Goal: Transaction & Acquisition: Subscribe to service/newsletter

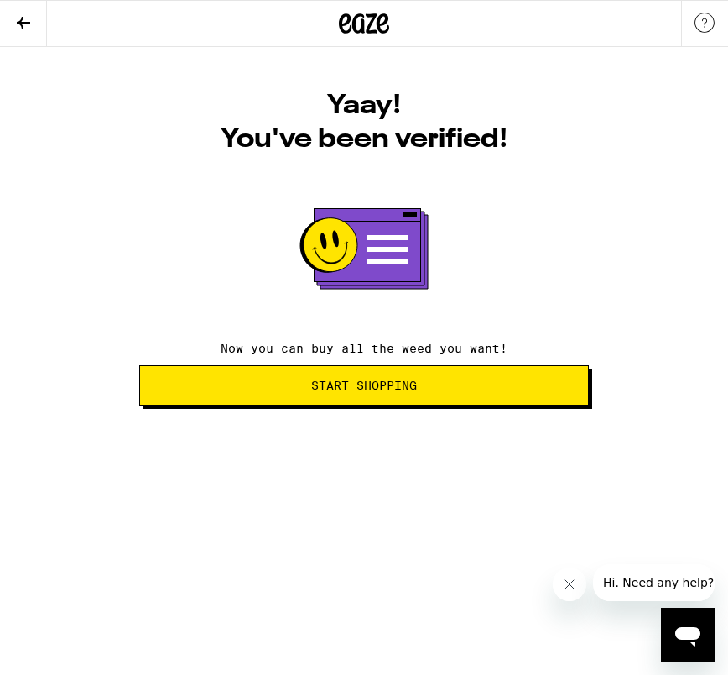
click at [359, 391] on span "Start Shopping" at bounding box center [364, 385] width 106 height 12
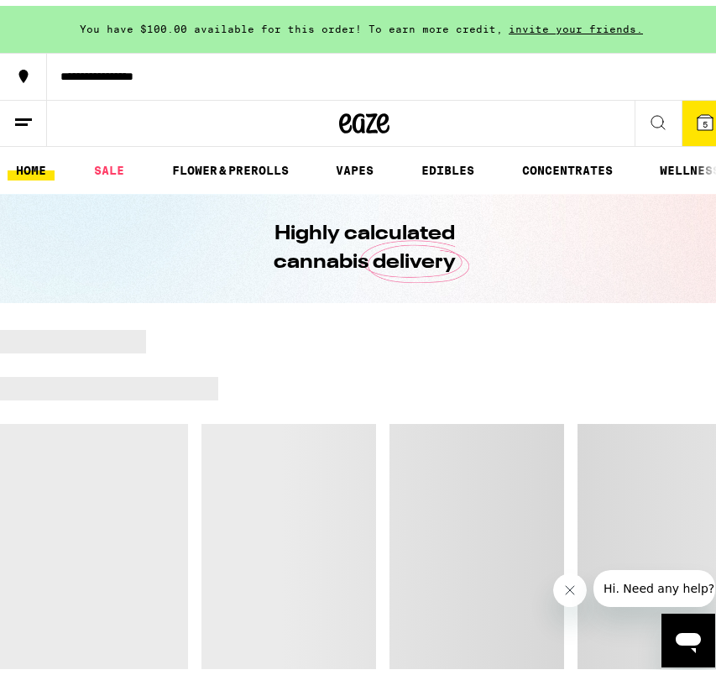
click at [33, 114] on icon at bounding box center [23, 117] width 20 height 20
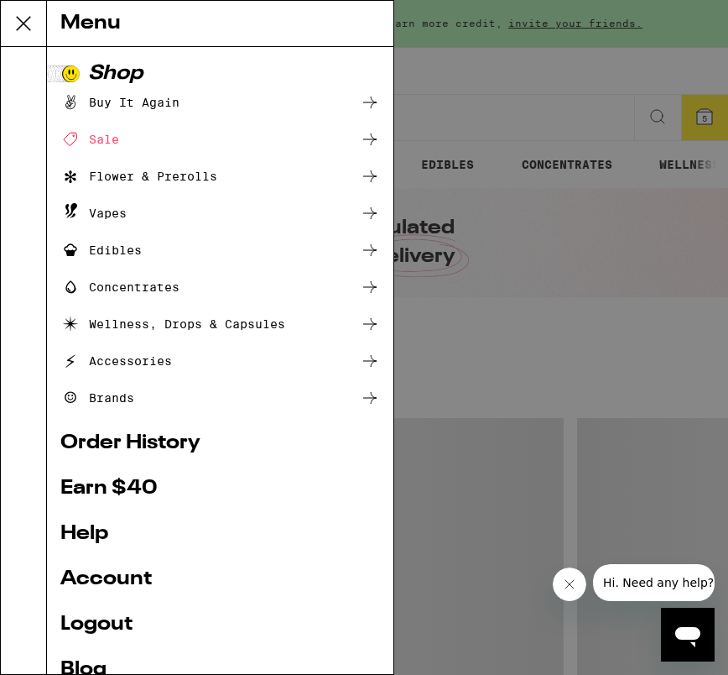
click at [116, 617] on link "Logout" at bounding box center [220, 624] width 320 height 20
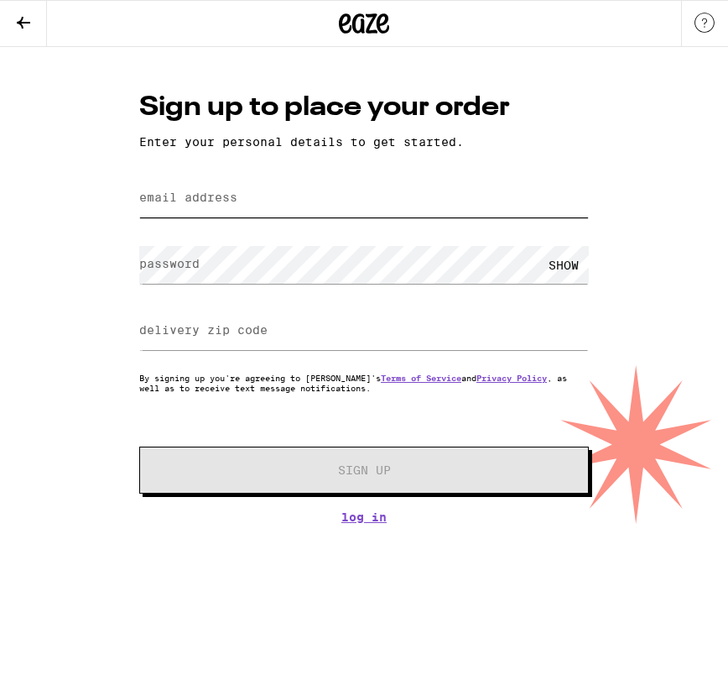
click at [259, 192] on input "email address" at bounding box center [364, 199] width 450 height 38
click at [185, 206] on input "[EMAIL_ADDRESS][DOMAIN_NAME]" at bounding box center [364, 199] width 450 height 38
type input "[EMAIL_ADDRESS][DOMAIN_NAME]"
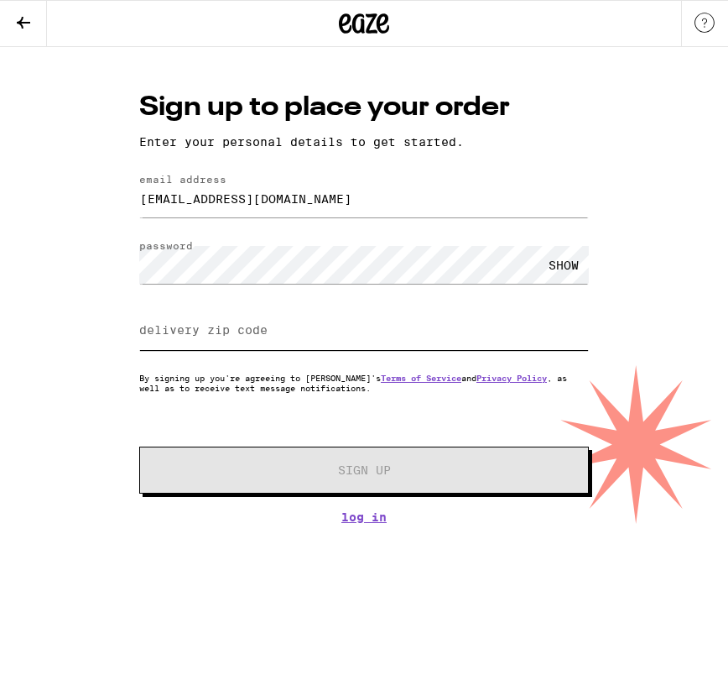
click at [426, 331] on input "delivery zip code" at bounding box center [364, 331] width 450 height 38
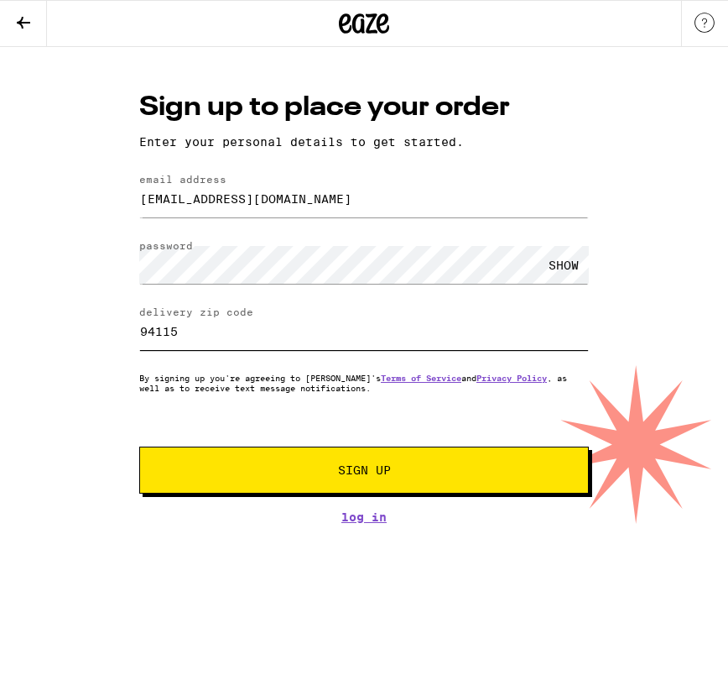
type input "94115"
click at [514, 476] on span "Sign Up" at bounding box center [364, 470] width 334 height 12
